Goal: Use online tool/utility: Utilize a website feature to perform a specific function

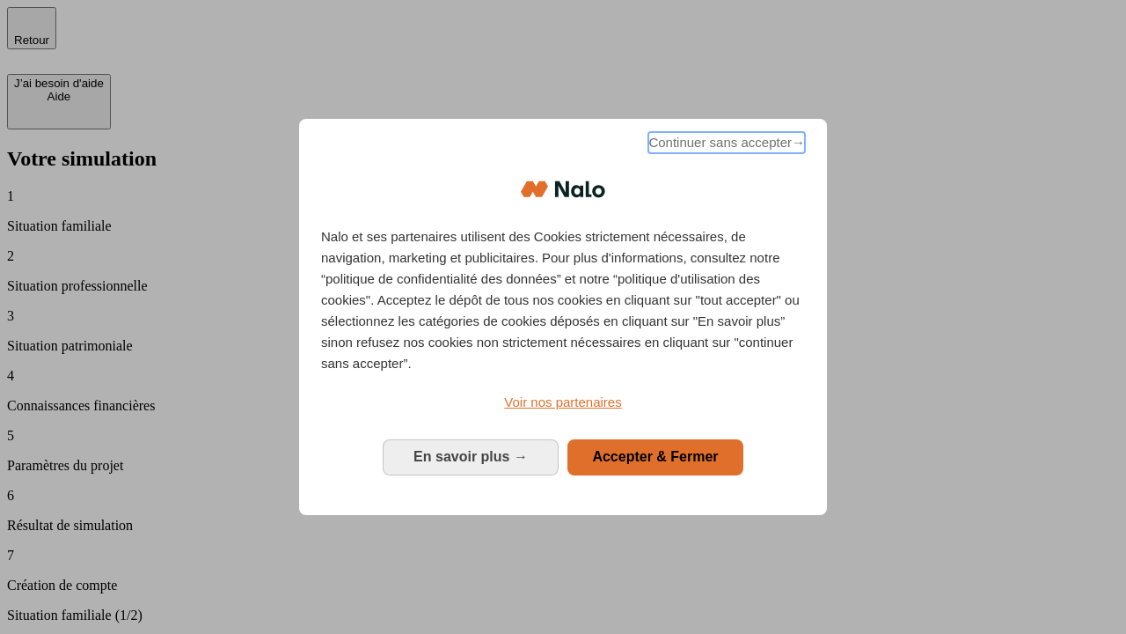
click at [725, 145] on span "Continuer sans accepter →" at bounding box center [726, 142] width 157 height 21
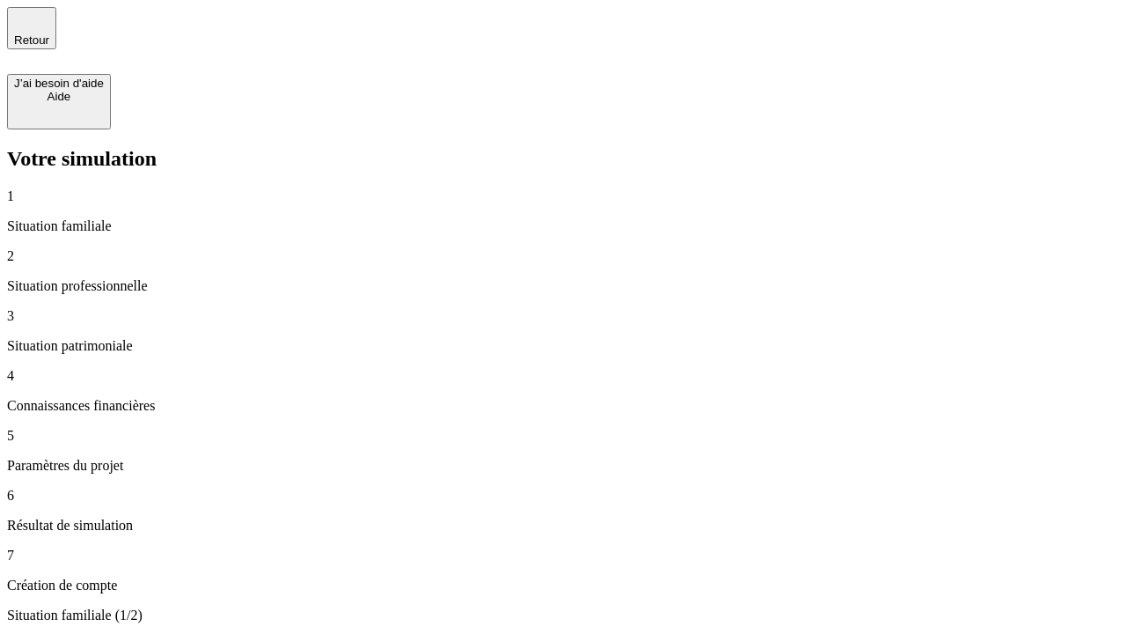
type input "70 000"
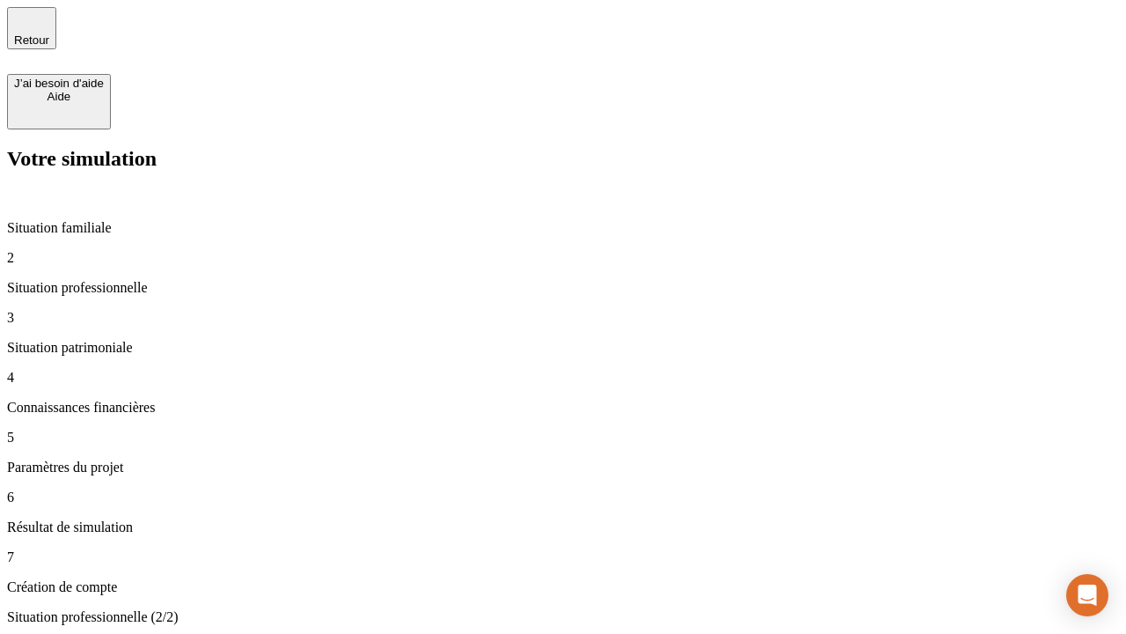
type input "1 000"
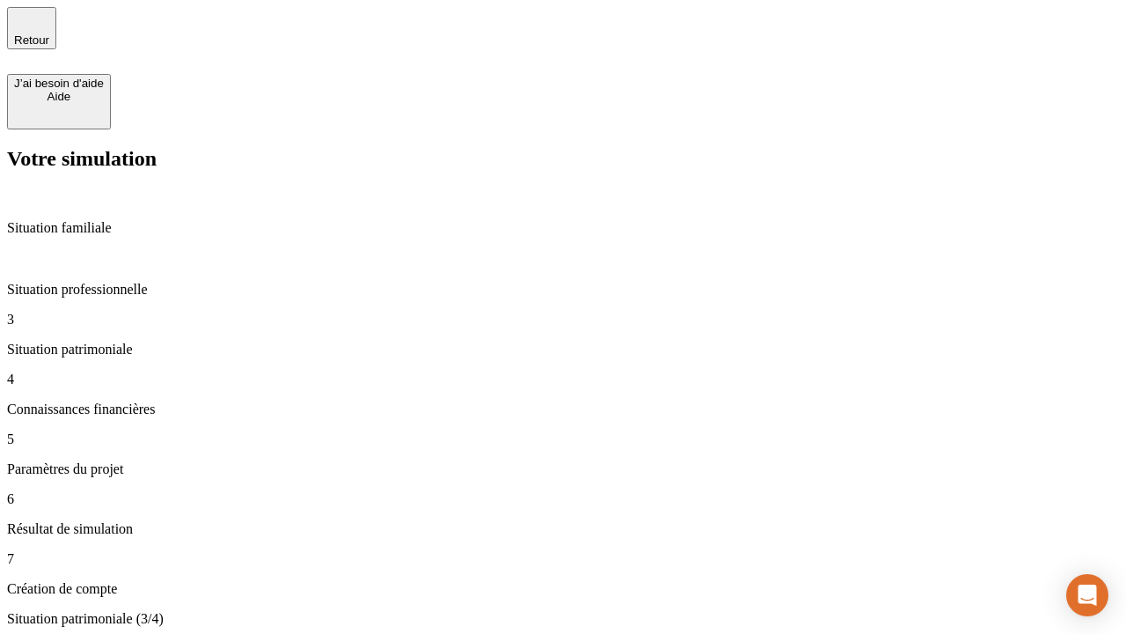
type input "800"
type input "6"
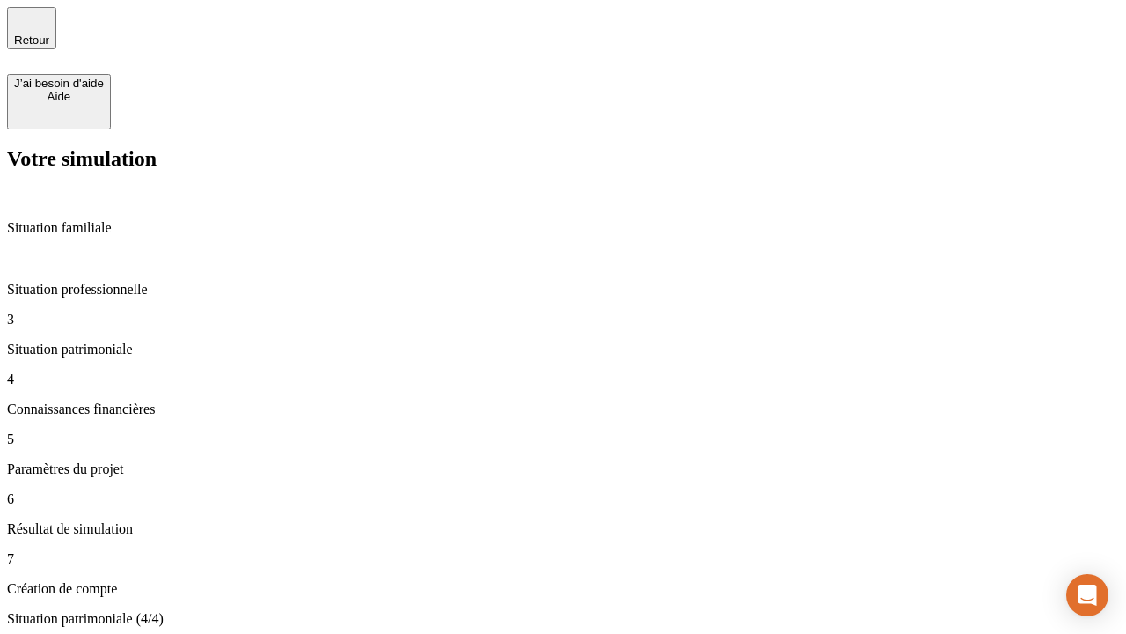
type input "400"
type input "3"
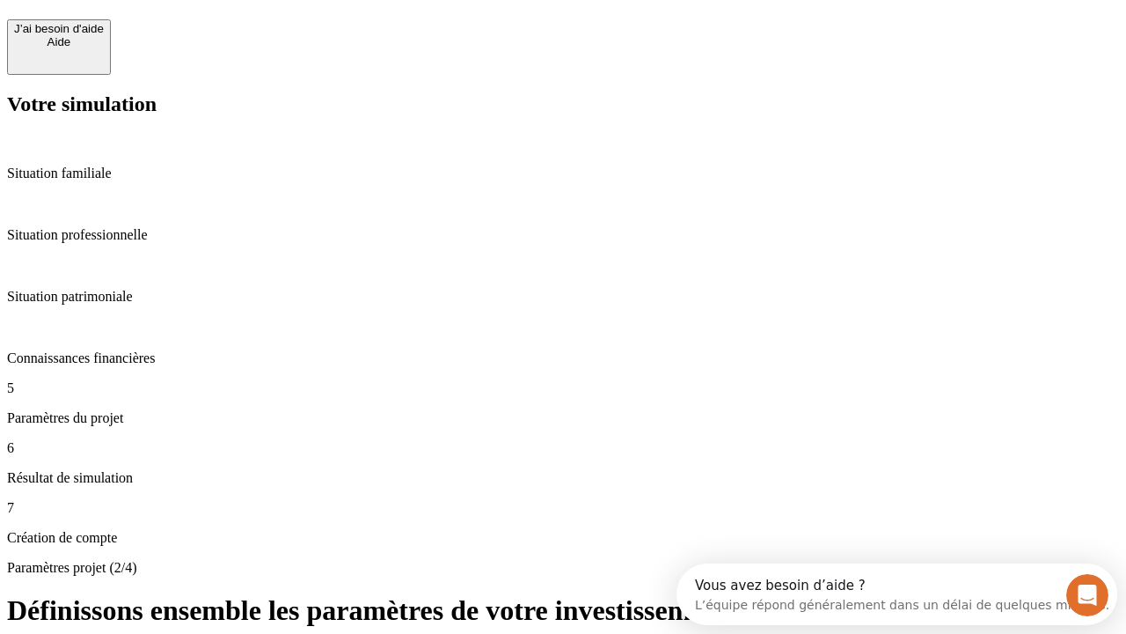
scroll to position [33, 0]
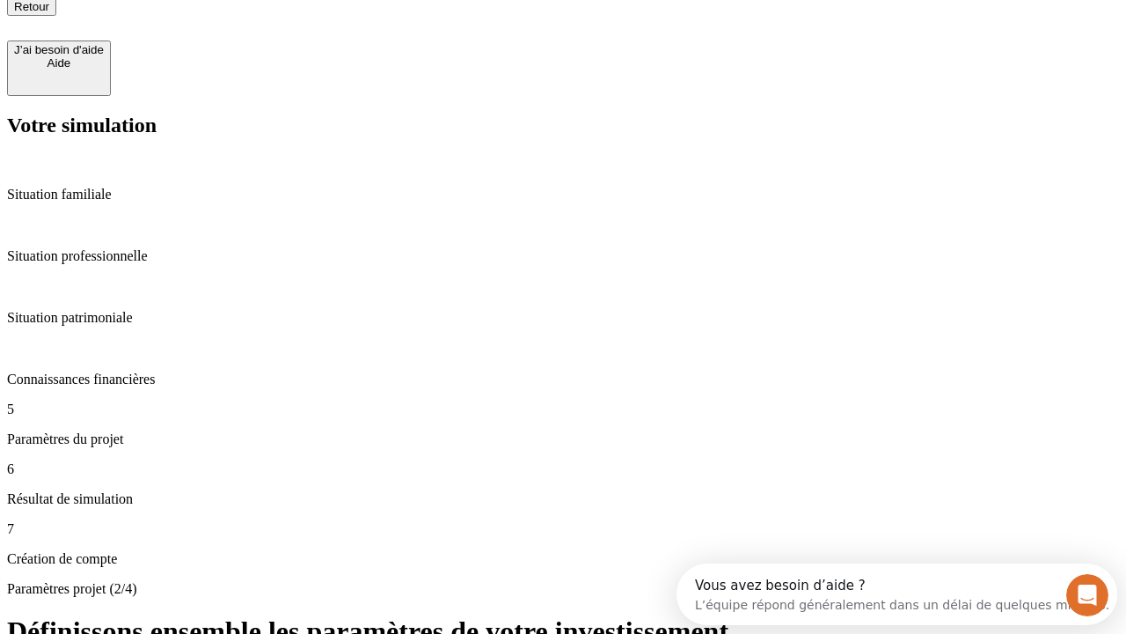
type input "35"
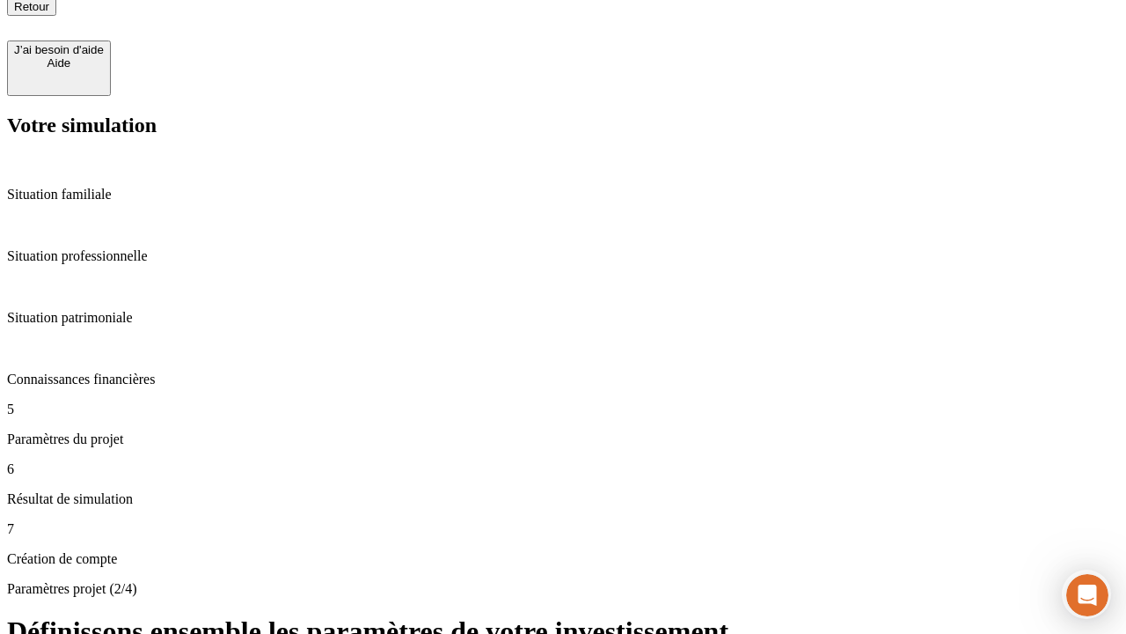
type input "500"
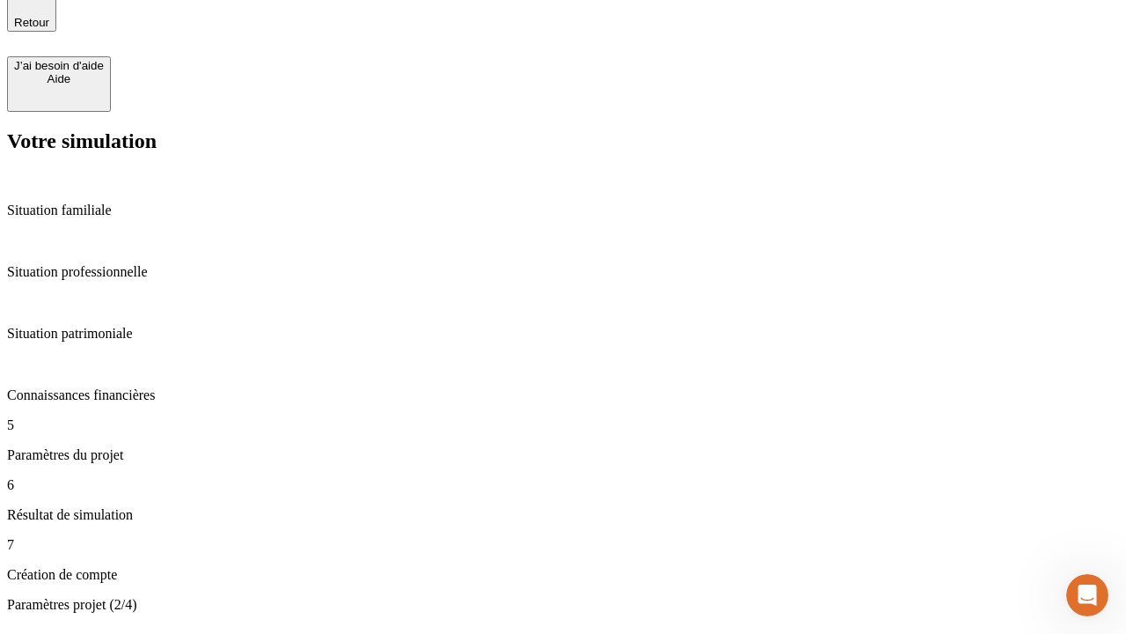
type input "640"
